Goal: Task Accomplishment & Management: Use online tool/utility

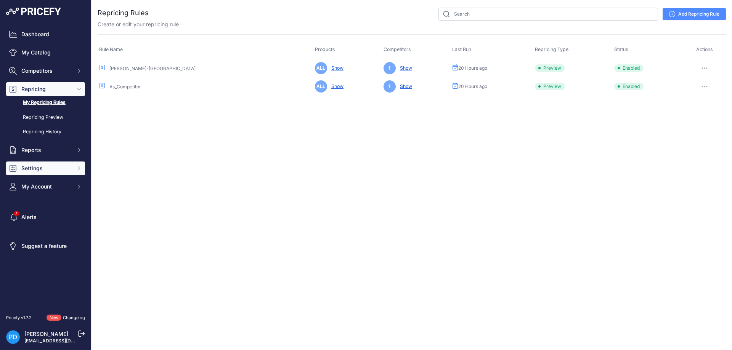
click at [44, 167] on span "Settings" at bounding box center [46, 169] width 50 height 8
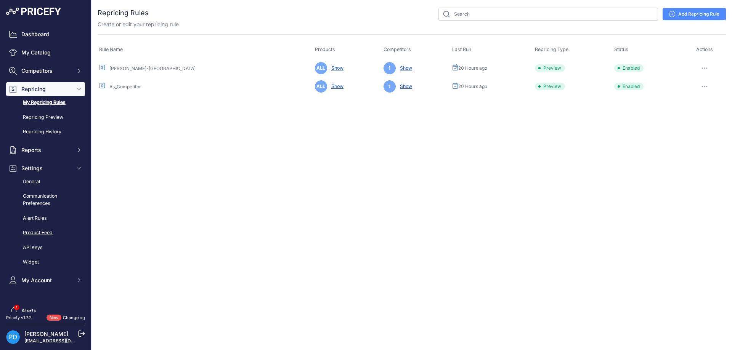
click at [42, 230] on link "Product Feed" at bounding box center [45, 232] width 79 height 13
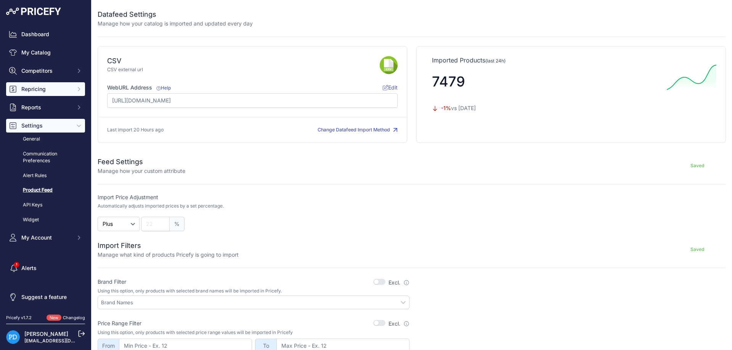
click at [48, 94] on button "Repricing" at bounding box center [45, 89] width 79 height 14
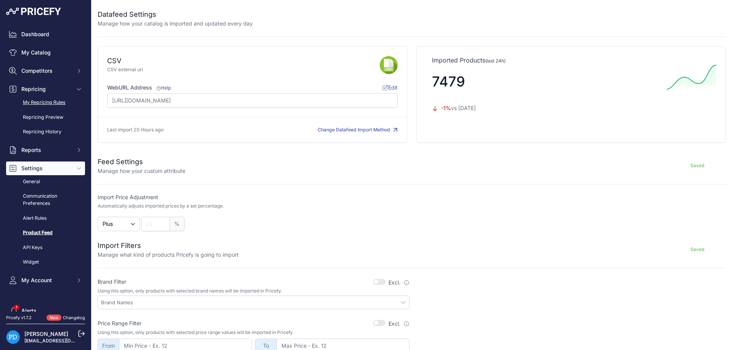
click at [42, 103] on link "My Repricing Rules" at bounding box center [45, 102] width 79 height 13
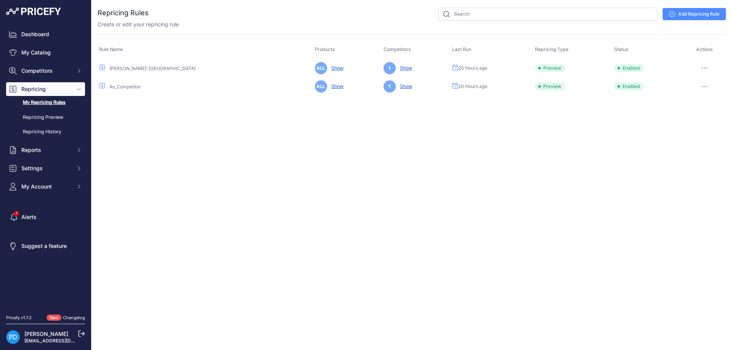
click at [704, 69] on button "button" at bounding box center [704, 68] width 15 height 11
click at [61, 172] on span "Settings" at bounding box center [46, 169] width 50 height 8
click at [49, 233] on link "Product Feed" at bounding box center [45, 232] width 79 height 13
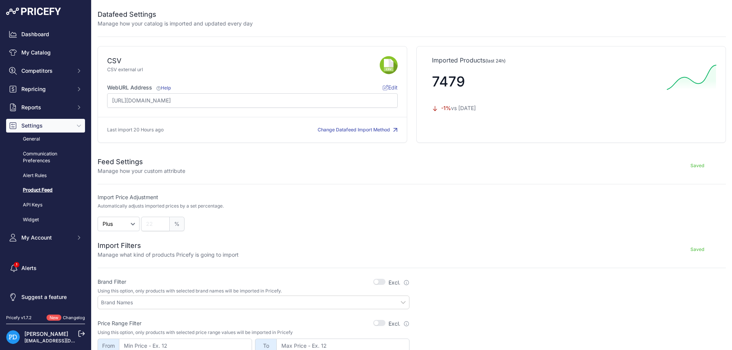
scroll to position [172, 0]
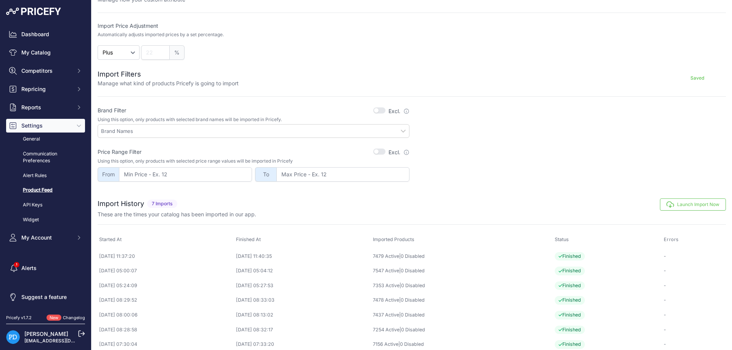
click at [672, 202] on icon "button" at bounding box center [670, 205] width 8 height 8
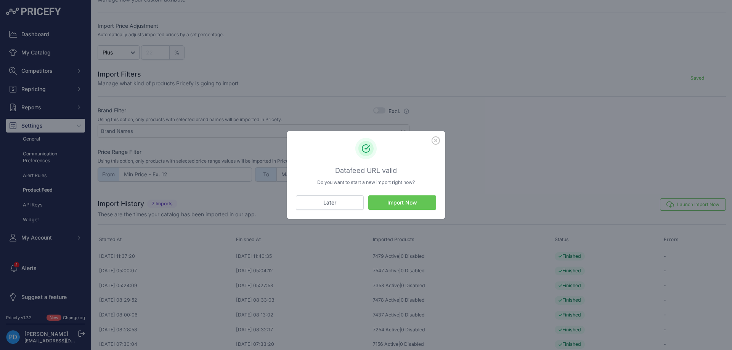
click at [421, 201] on button "Import Now" at bounding box center [402, 203] width 68 height 14
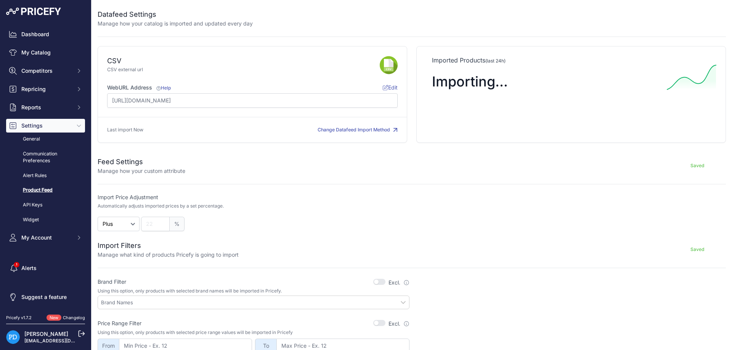
scroll to position [172, 0]
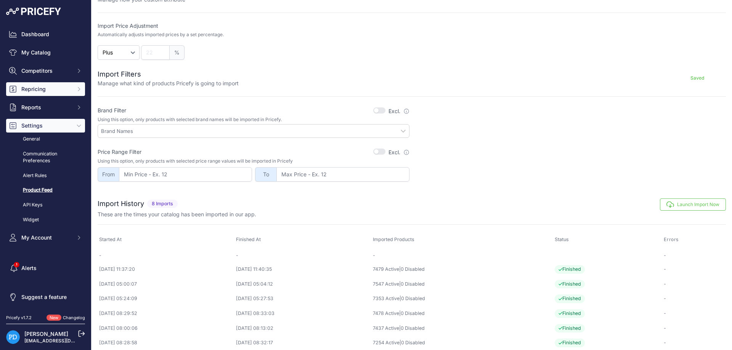
click at [45, 91] on span "Repricing" at bounding box center [46, 89] width 50 height 8
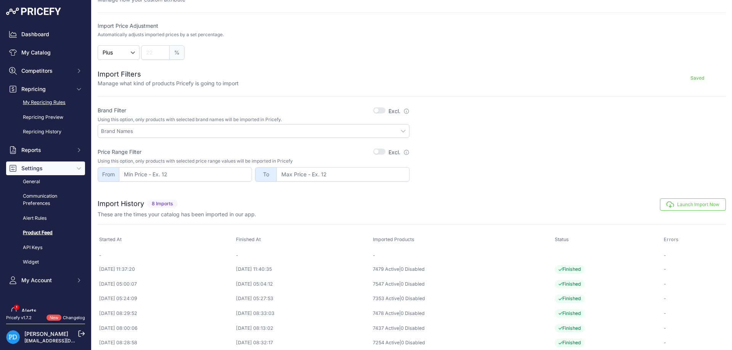
click at [45, 100] on link "My Repricing Rules" at bounding box center [45, 102] width 79 height 13
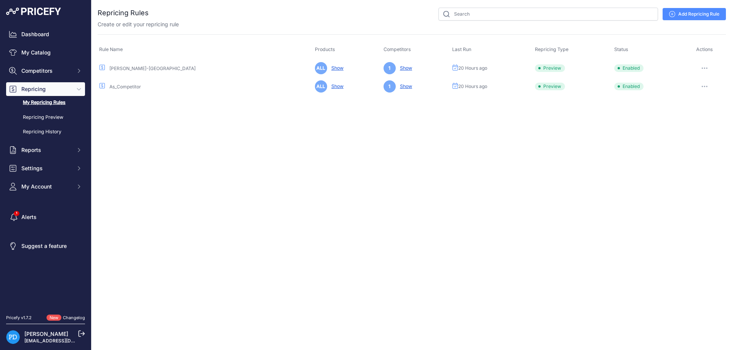
click at [708, 67] on button "button" at bounding box center [704, 68] width 15 height 11
click at [694, 107] on button "Reprice Now" at bounding box center [700, 109] width 49 height 12
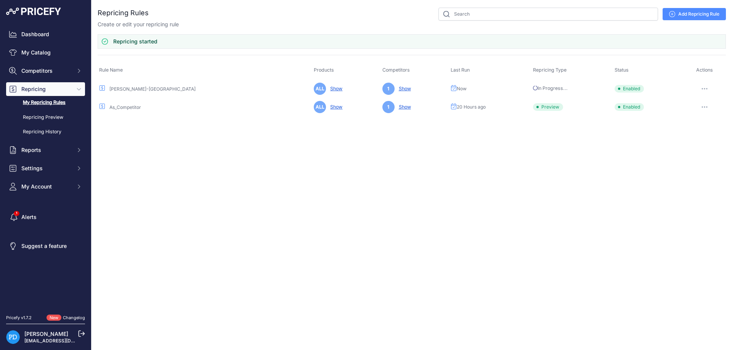
click at [705, 105] on button "button" at bounding box center [704, 107] width 15 height 11
click at [699, 147] on button "Reprice Now" at bounding box center [700, 147] width 49 height 12
